Goal: Answer question/provide support: Answer question/provide support

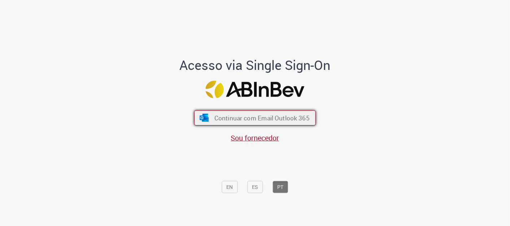
click at [232, 120] on span "Continuar com Email Outlook 365" at bounding box center [261, 118] width 95 height 8
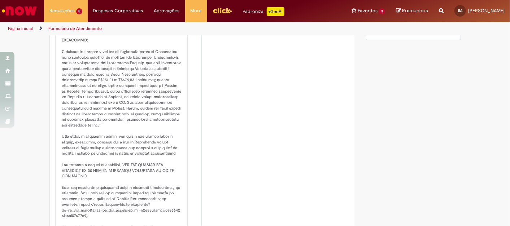
scroll to position [496, 0]
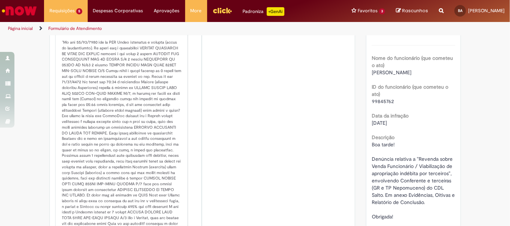
scroll to position [0, 0]
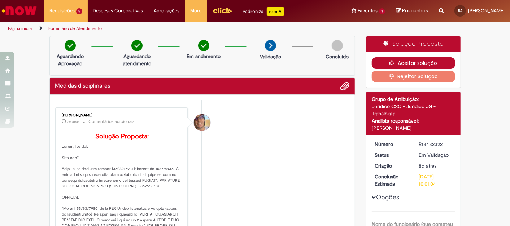
click at [417, 62] on button "Aceitar solução" at bounding box center [413, 63] width 83 height 12
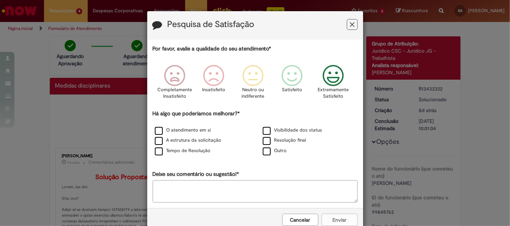
click at [330, 76] on icon "Feedback" at bounding box center [332, 76] width 27 height 22
click at [189, 130] on label "O atendimento em si" at bounding box center [183, 130] width 56 height 7
click at [332, 220] on button "Enviar" at bounding box center [339, 220] width 36 height 12
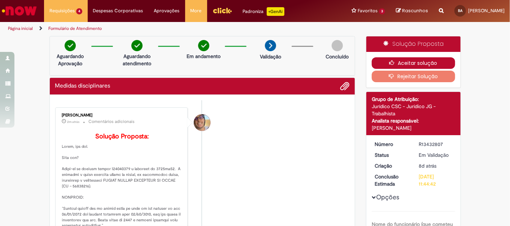
click at [428, 65] on button "Aceitar solução" at bounding box center [413, 63] width 83 height 12
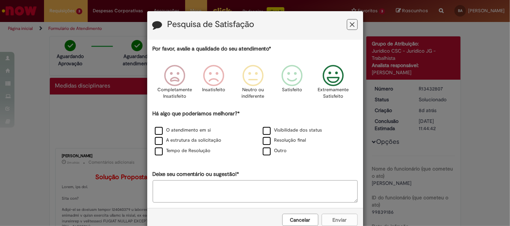
click at [326, 79] on icon "Feedback" at bounding box center [332, 76] width 27 height 22
click at [181, 130] on label "O atendimento em si" at bounding box center [183, 130] width 56 height 7
click at [334, 203] on button "Enviar" at bounding box center [339, 220] width 36 height 12
